Goal: Task Accomplishment & Management: Complete application form

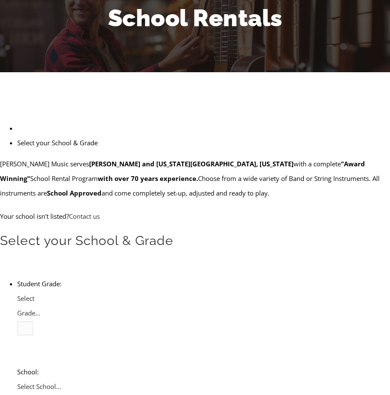
scroll to position [86, 0]
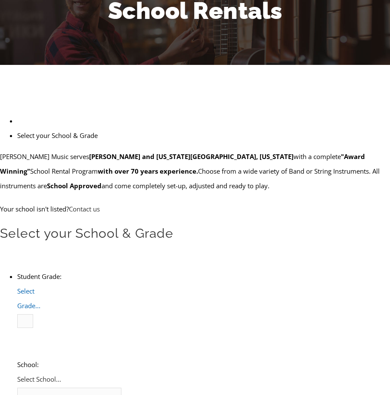
click at [40, 287] on span "Select Grade..." at bounding box center [28, 298] width 23 height 23
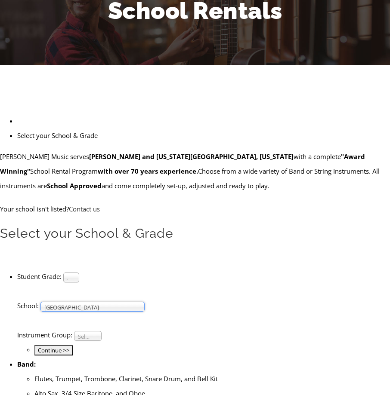
click at [90, 332] on span "Select Instrument Group..." at bounding box center [84, 337] width 12 height 10
click at [99, 341] on li "Band" at bounding box center [87, 346] width 23 height 11
click at [73, 345] on input "Continue >>" at bounding box center [53, 350] width 39 height 10
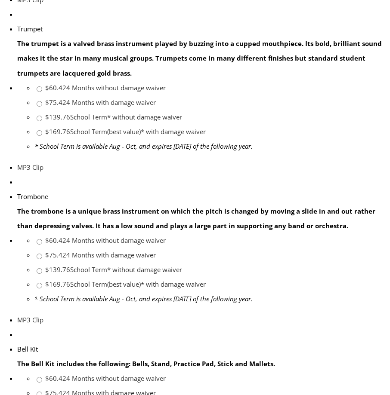
scroll to position [774, 0]
